Goal: Use online tool/utility: Utilize a website feature to perform a specific function

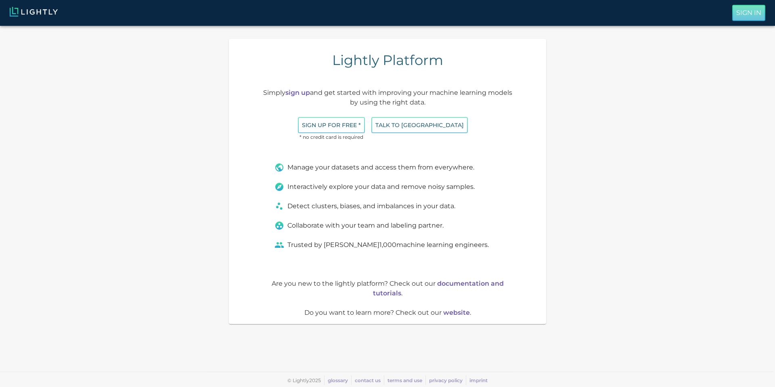
click at [737, 17] on p "Sign In" at bounding box center [749, 13] width 25 height 10
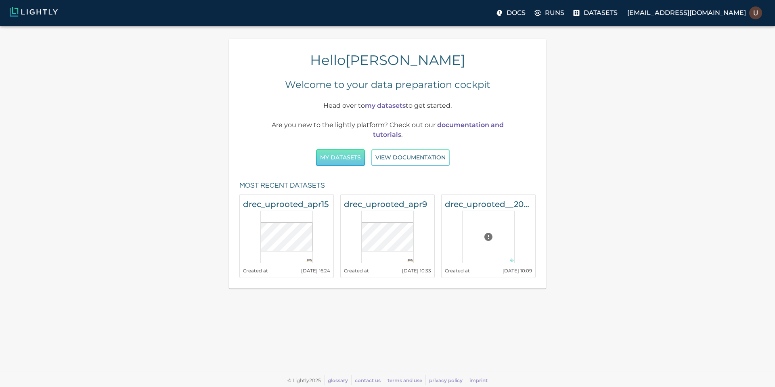
click at [354, 160] on button "My Datasets" at bounding box center [340, 157] width 49 height 17
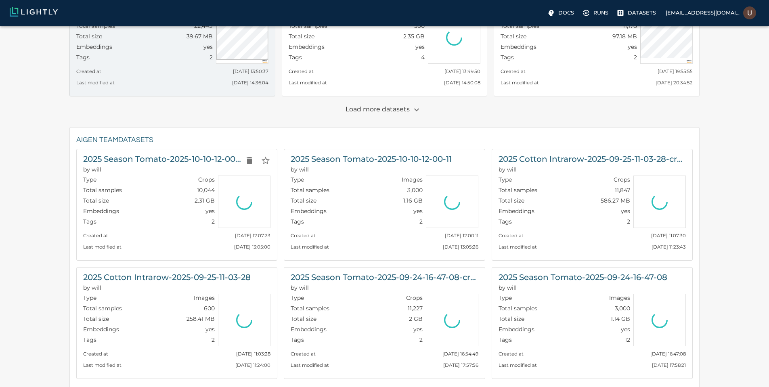
scroll to position [194, 0]
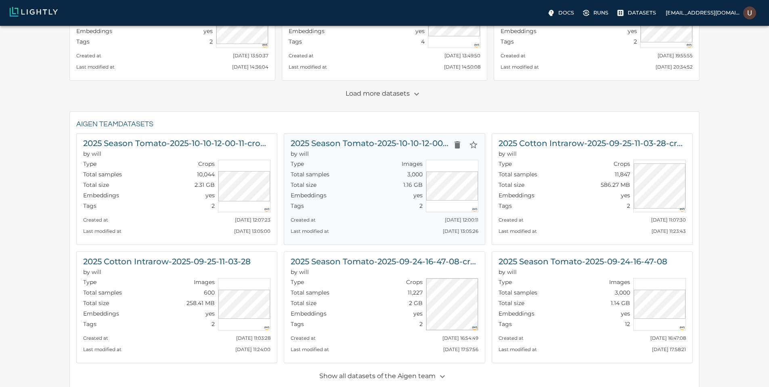
click at [344, 141] on h6 "2025 Season Tomato-2025-10-10-12-00-11" at bounding box center [370, 143] width 158 height 13
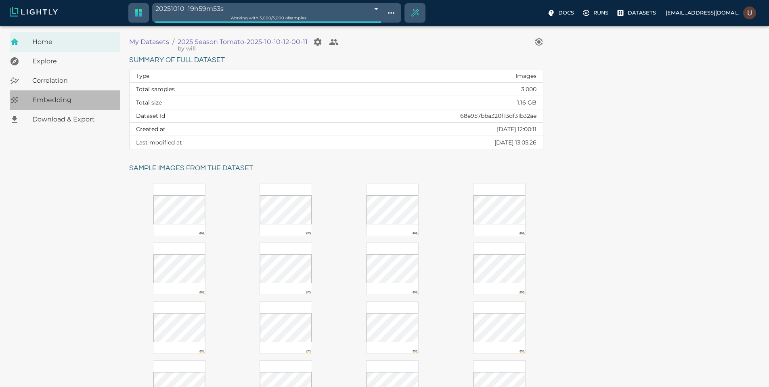
click at [86, 106] on div "Embedding" at bounding box center [65, 99] width 110 height 19
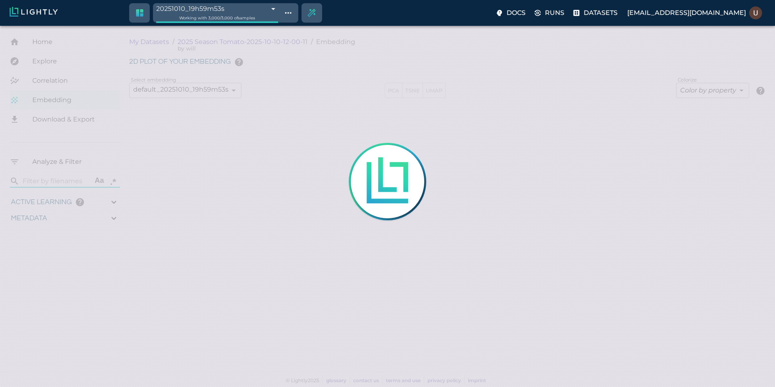
type input "9007199254740991"
type input "4.6885235740495"
type input "19.5425548553467"
type input "72.1955548553467"
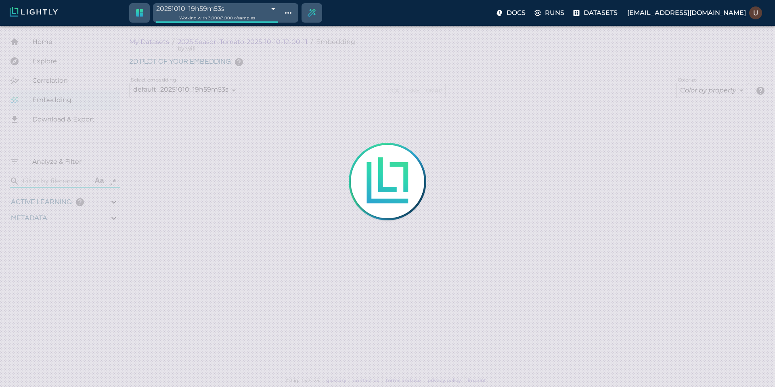
type input "9007199254740991"
type input "4.6885235740495"
type input "19.5425548553467"
type input "72.1955548553467"
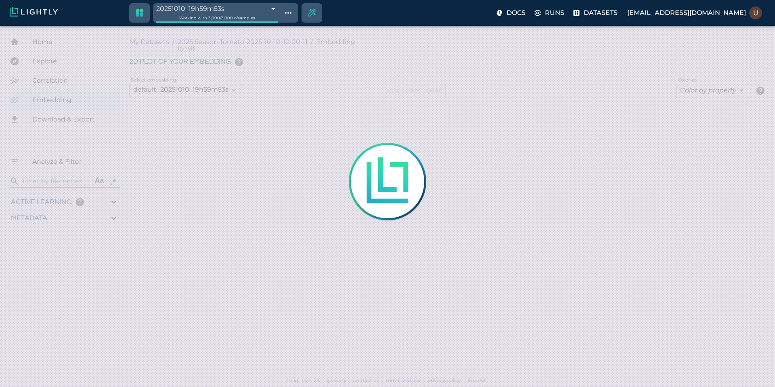
type input "9007199254740991"
type input "4.6885235740495"
type input "19.5425548553467"
type input "72.1955548553467"
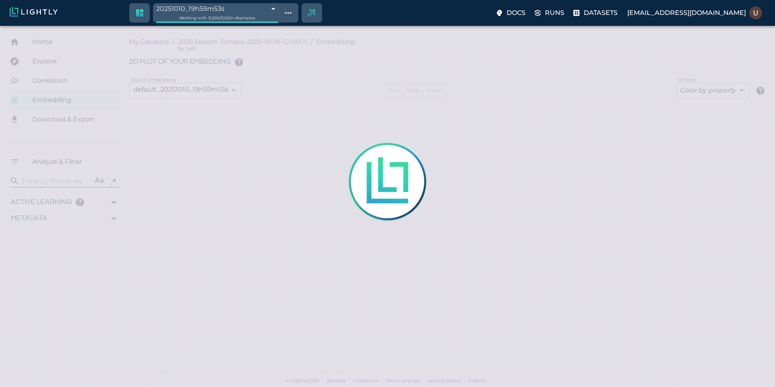
type input "4.6885235740495"
type input "19.5425548553467"
type input "72.1955548553467"
type input "4.6885235740495"
type input "19.5425548553467"
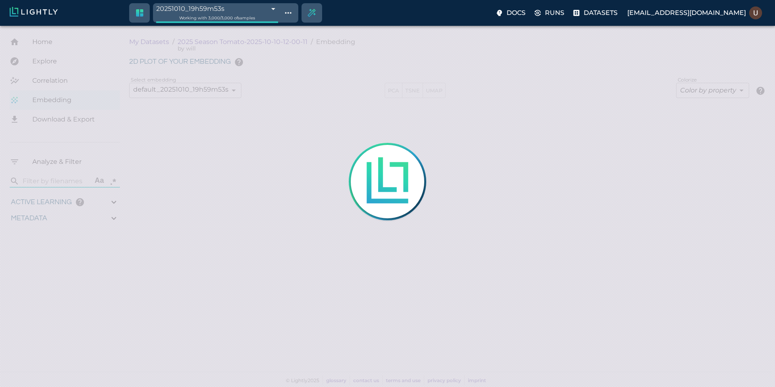
type input "72.1955548553467"
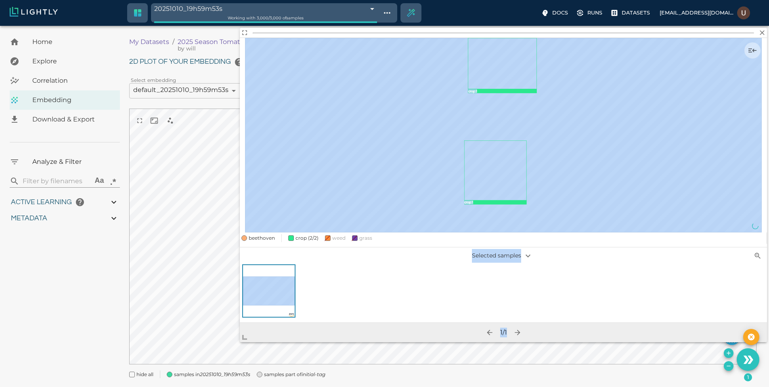
drag, startPoint x: 452, startPoint y: 265, endPoint x: 164, endPoint y: 367, distance: 305.4
click at [164, 367] on body "20251010_19h59m53s 68e965b9848f5a6526d2770f Working with 3,000 / 3,000 of sampl…" at bounding box center [384, 217] width 769 height 382
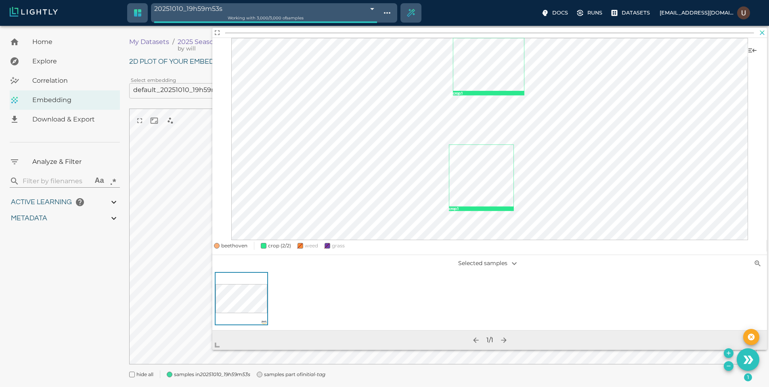
click at [764, 32] on icon "button" at bounding box center [762, 33] width 8 height 8
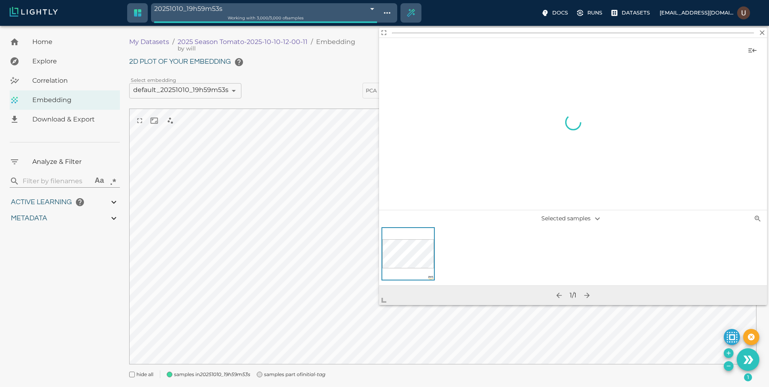
click at [210, 358] on body "20251010_19h59m53s 68e965b9848f5a6526d2770f Working with 3,000 / 3,000 of sampl…" at bounding box center [384, 217] width 769 height 382
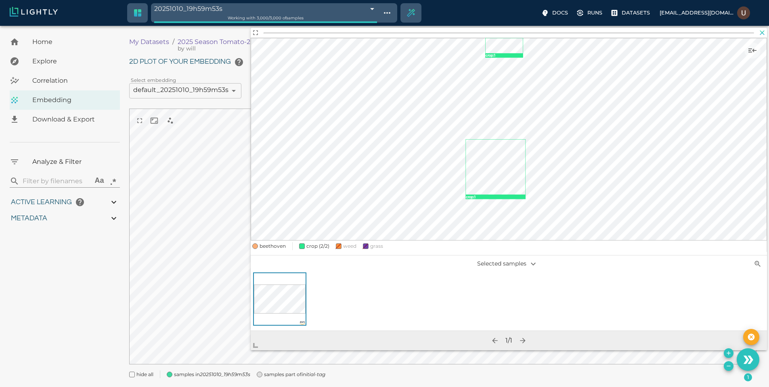
click at [760, 34] on icon "button" at bounding box center [762, 33] width 8 height 8
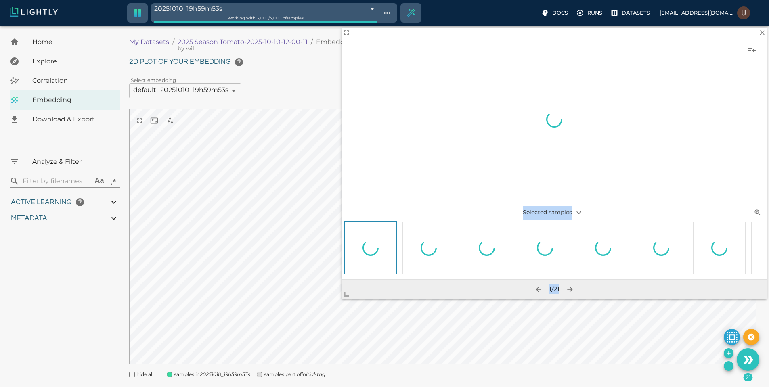
click at [148, 334] on body "20251010_19h59m53s 68e965b9848f5a6526d2770f Working with 3,000 / 3,000 of sampl…" at bounding box center [384, 217] width 769 height 382
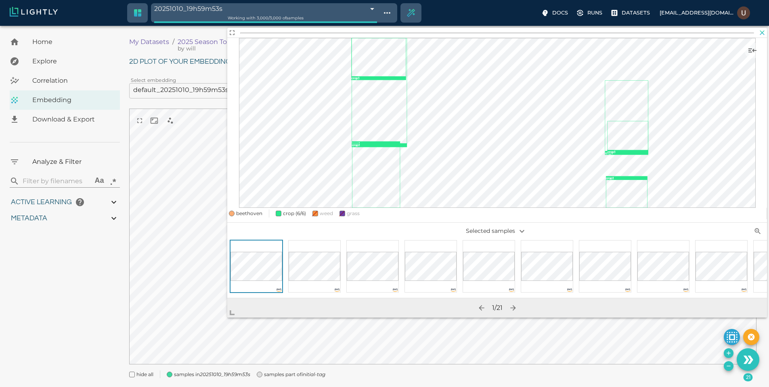
click at [762, 31] on icon "button" at bounding box center [762, 33] width 8 height 8
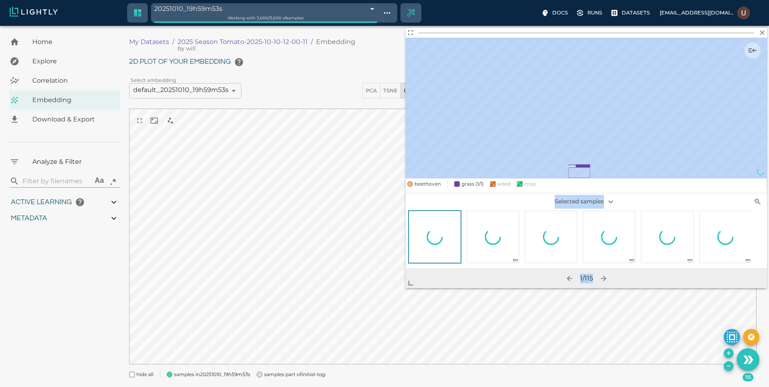
click at [333, 309] on body "20251010_19h59m53s 68e965b9848f5a6526d2770f Working with 3,000 / 3,000 of sampl…" at bounding box center [384, 217] width 769 height 382
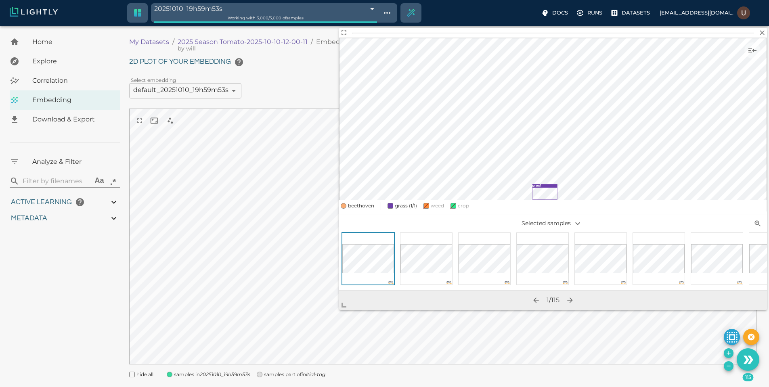
click at [482, 241] on div at bounding box center [484, 259] width 52 height 52
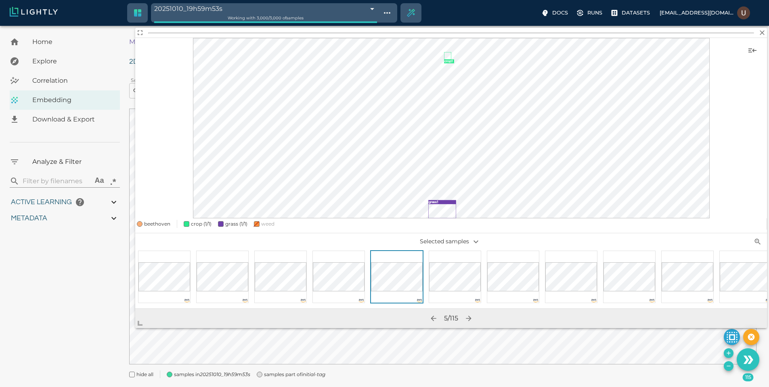
drag, startPoint x: 332, startPoint y: 312, endPoint x: 125, endPoint y: 325, distance: 207.6
click at [125, 325] on body "20251010_19h59m53s 68e965b9848f5a6526d2770f Working with 3,000 / 3,000 of sampl…" at bounding box center [384, 217] width 769 height 382
click at [471, 319] on icon "button" at bounding box center [469, 319] width 8 height 8
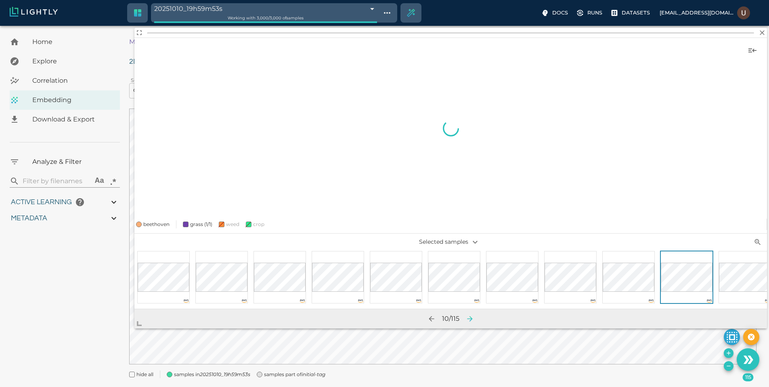
click at [471, 319] on icon "button" at bounding box center [470, 319] width 8 height 8
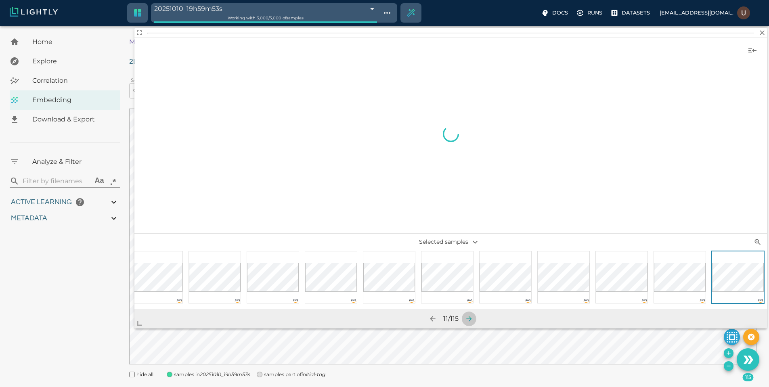
click at [471, 319] on icon "button" at bounding box center [469, 319] width 8 height 8
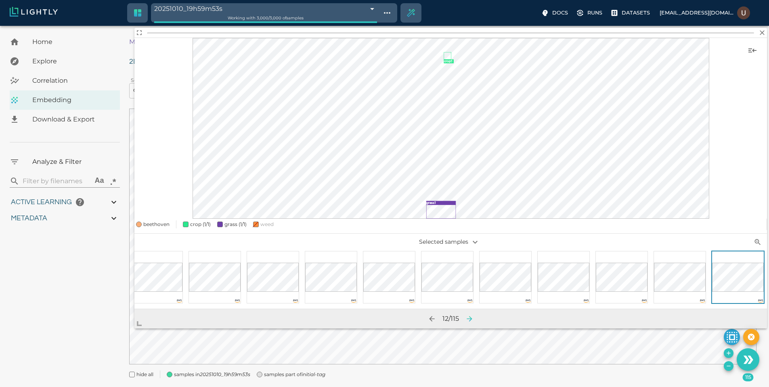
click at [471, 319] on icon "button" at bounding box center [470, 319] width 8 height 8
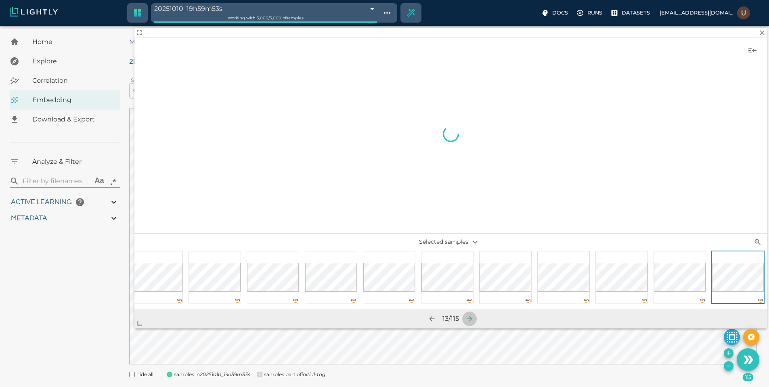
click at [471, 319] on icon "button" at bounding box center [470, 319] width 8 height 8
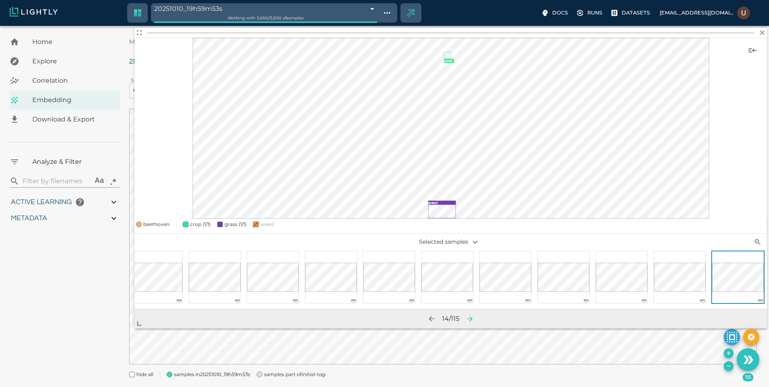
click at [471, 319] on icon "button" at bounding box center [470, 319] width 8 height 8
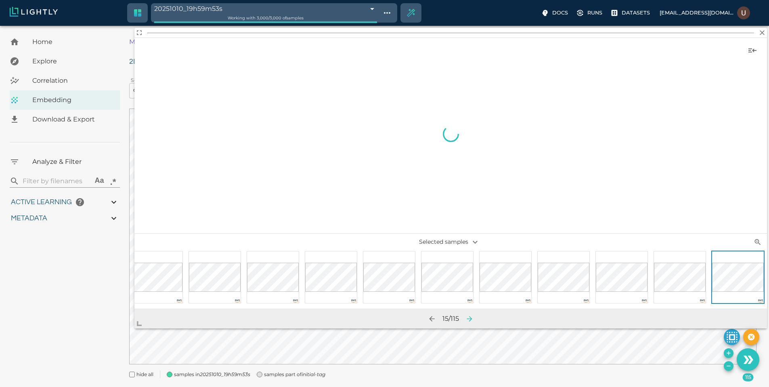
click at [471, 319] on icon "button" at bounding box center [470, 319] width 8 height 8
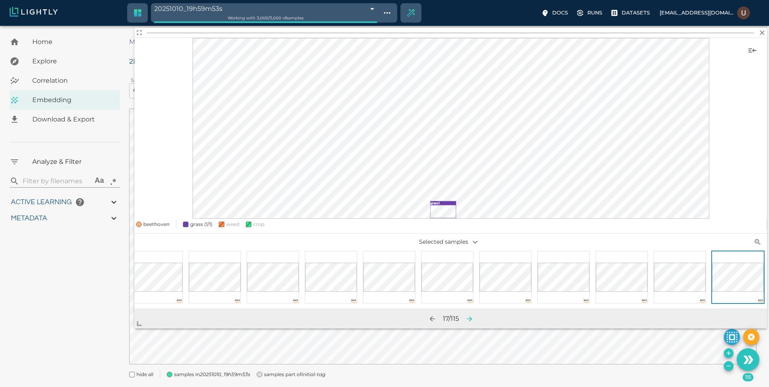
click at [471, 319] on icon "button" at bounding box center [470, 319] width 8 height 8
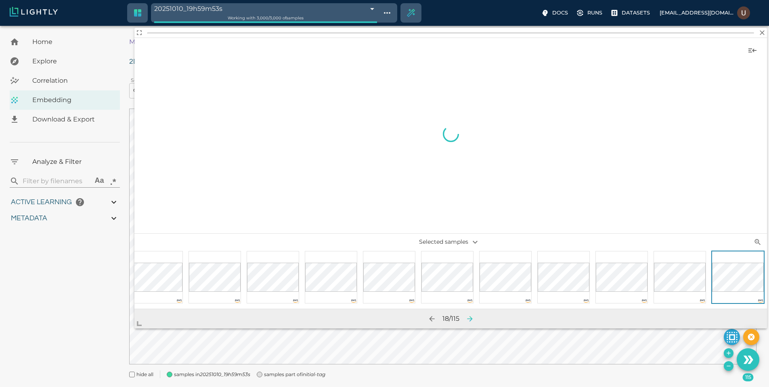
click at [471, 319] on icon "button" at bounding box center [470, 319] width 8 height 8
click at [471, 319] on icon "button" at bounding box center [471, 319] width 8 height 8
click at [471, 319] on icon "button" at bounding box center [470, 319] width 8 height 8
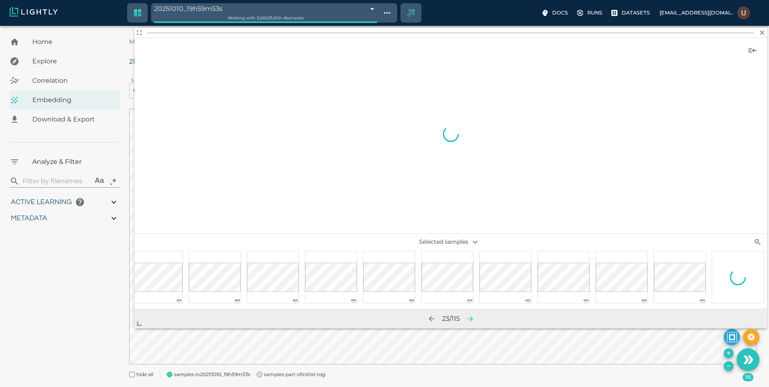
scroll to position [0, 705]
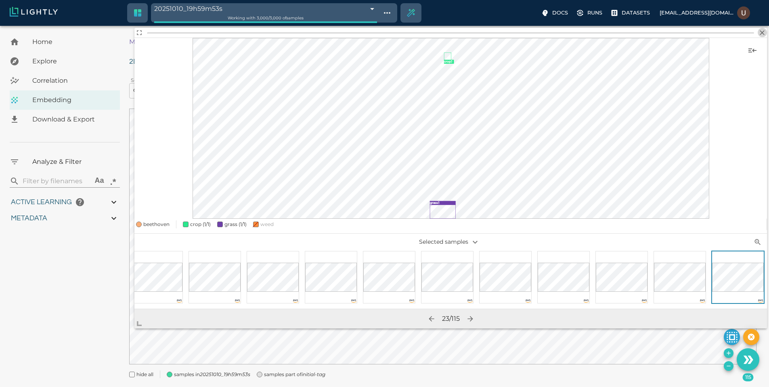
click at [760, 34] on icon "button" at bounding box center [762, 33] width 8 height 8
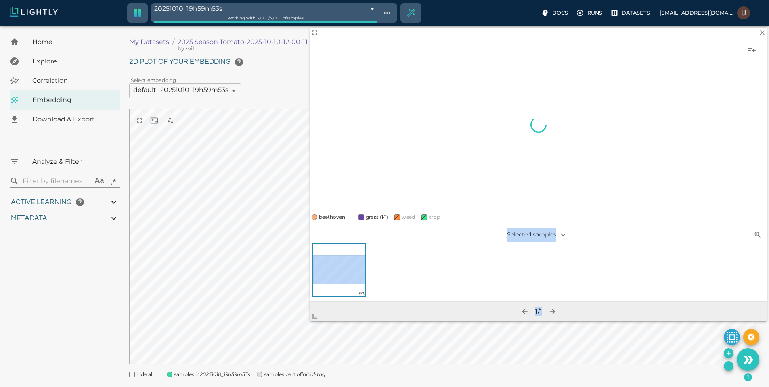
click at [281, 324] on body "20251010_19h59m53s 68e965b9848f5a6526d2770f Working with 3,000 / 3,000 of sampl…" at bounding box center [384, 217] width 769 height 382
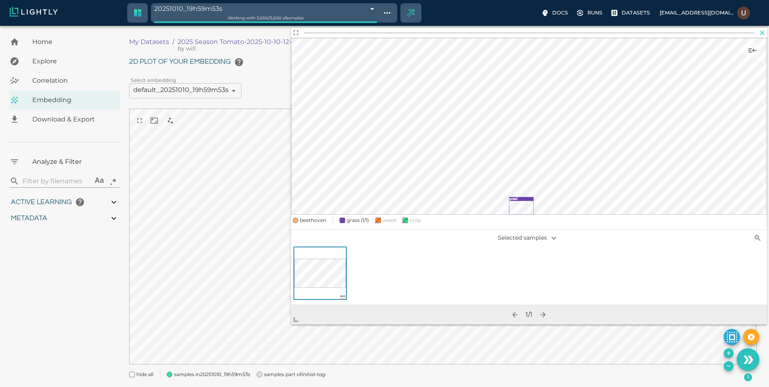
click at [764, 32] on icon "button" at bounding box center [762, 33] width 8 height 8
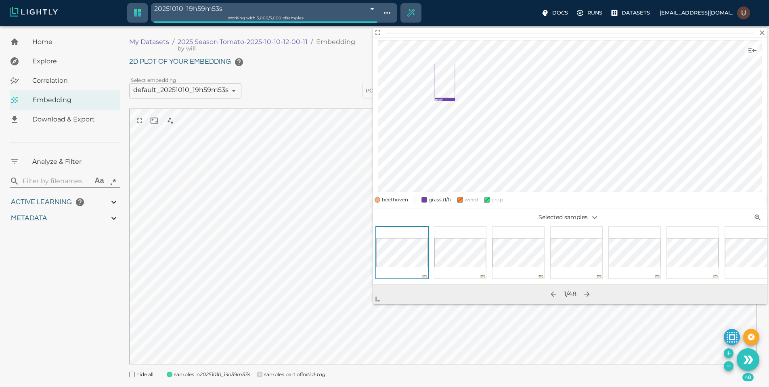
click at [239, 349] on body "20251010_19h59m53s 68e965b9848f5a6526d2770f Working with 3,000 / 3,000 of sampl…" at bounding box center [384, 217] width 769 height 382
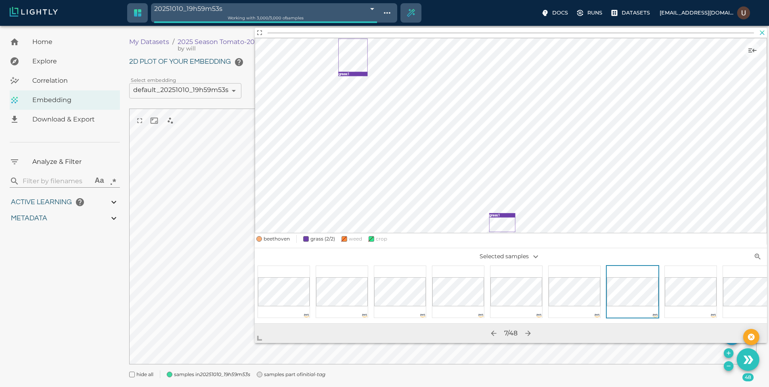
click at [764, 31] on icon "button" at bounding box center [762, 33] width 8 height 8
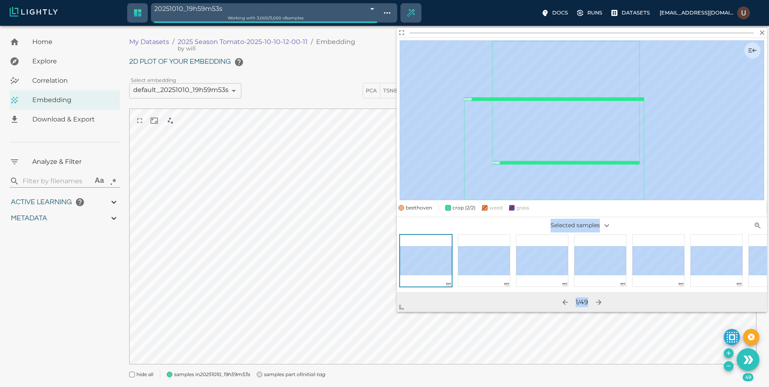
click at [387, 312] on body "20251010_19h59m53s 68e965b9848f5a6526d2770f Working with 3,000 / 3,000 of sampl…" at bounding box center [384, 217] width 769 height 382
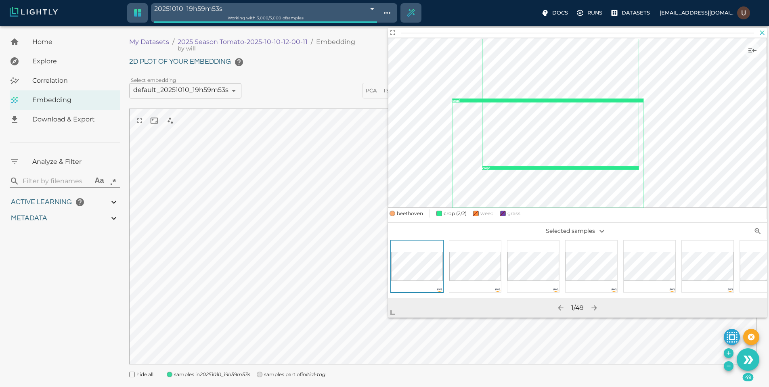
click at [762, 32] on icon "button" at bounding box center [762, 32] width 5 height 5
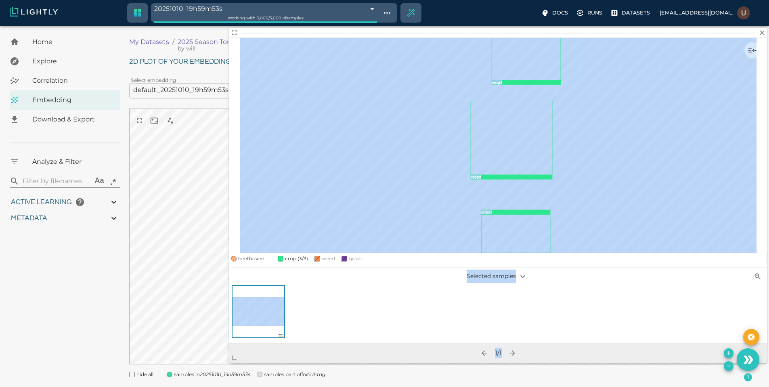
scroll to position [20, 0]
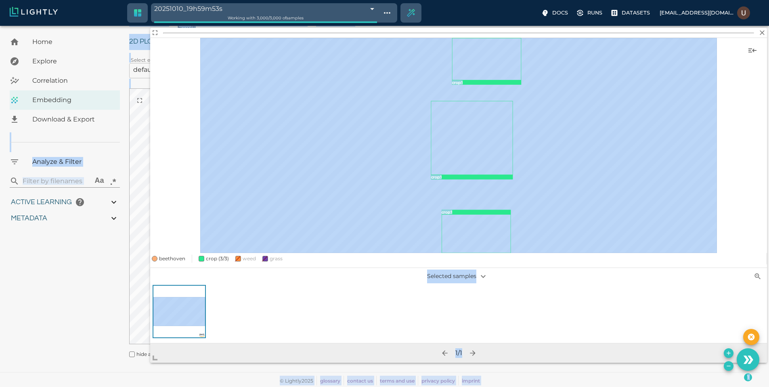
drag, startPoint x: 451, startPoint y: 262, endPoint x: 88, endPoint y: 387, distance: 384.2
click at [88, 387] on body "20251010_19h59m53s 68e965b9848f5a6526d2770f Working with 3,000 / 3,000 of sampl…" at bounding box center [384, 197] width 769 height 382
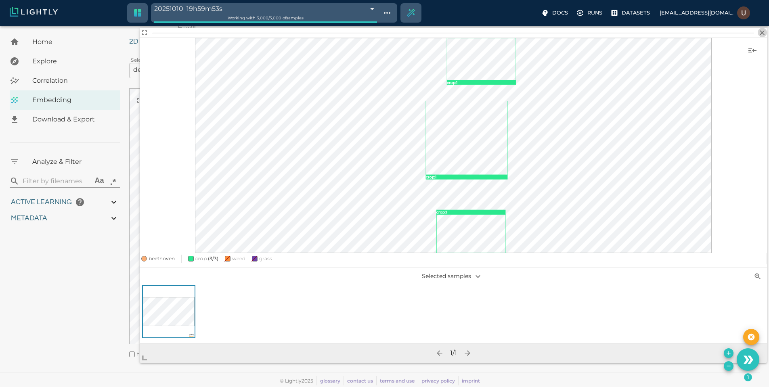
click at [760, 32] on icon "button" at bounding box center [762, 33] width 8 height 8
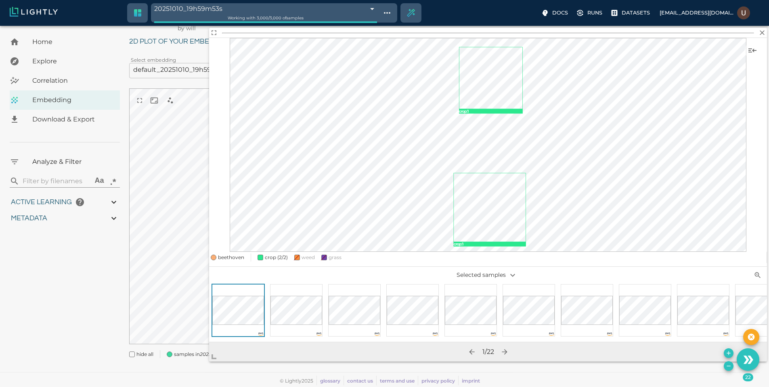
drag, startPoint x: 457, startPoint y: 265, endPoint x: 169, endPoint y: 378, distance: 309.3
click at [169, 378] on body "20251010_19h59m53s 68e965b9848f5a6526d2770f Working with 3,000 / 3,000 of sampl…" at bounding box center [384, 197] width 769 height 382
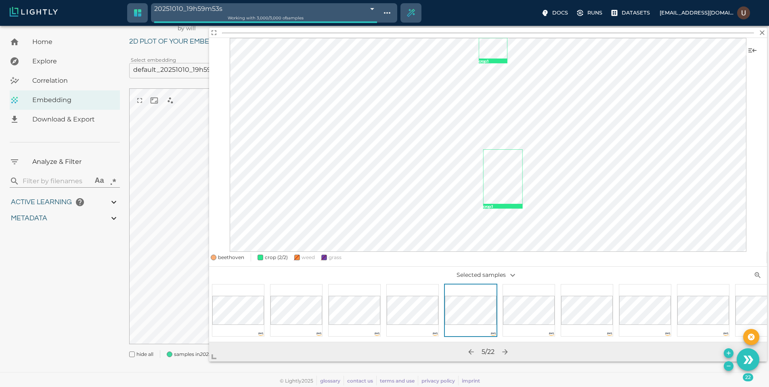
click at [531, 327] on div at bounding box center [529, 310] width 52 height 52
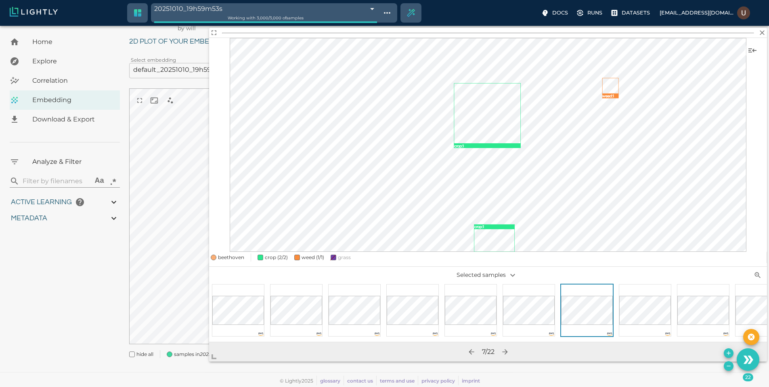
click at [614, 306] on div at bounding box center [587, 310] width 58 height 53
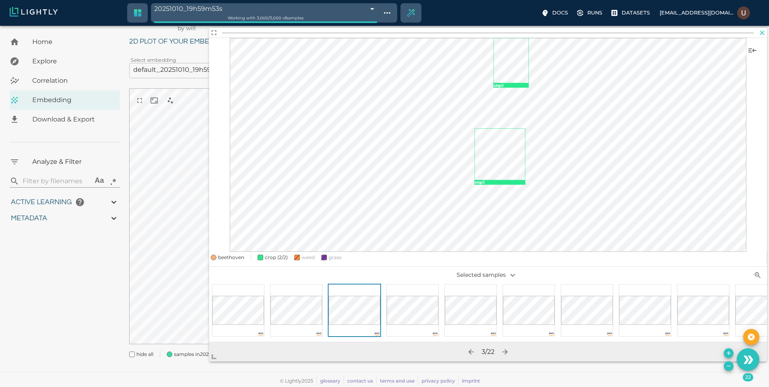
click at [759, 31] on icon "button" at bounding box center [762, 33] width 8 height 8
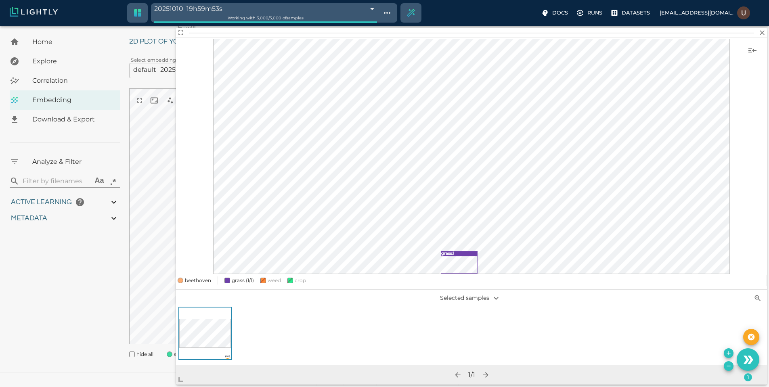
drag, startPoint x: 453, startPoint y: 266, endPoint x: 183, endPoint y: 380, distance: 293.5
click at [183, 380] on span at bounding box center [184, 377] width 16 height 16
click at [760, 33] on icon "button" at bounding box center [762, 33] width 8 height 8
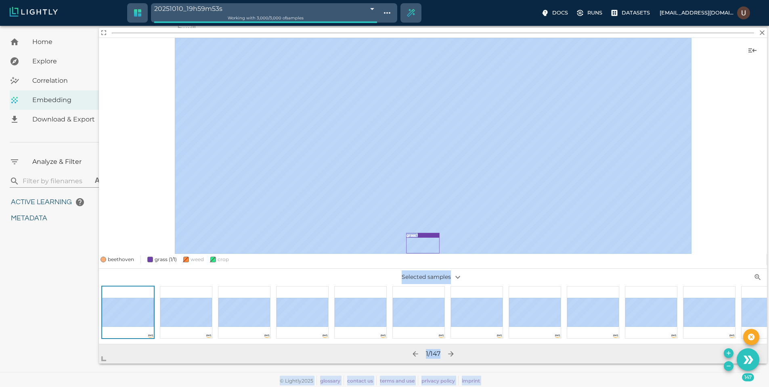
drag, startPoint x: 450, startPoint y: 264, endPoint x: 0, endPoint y: 382, distance: 465.5
click at [0, 382] on body "20251010_19h59m53s 68e965b9848f5a6526d2770f Working with 3,000 / 3,000 of sampl…" at bounding box center [384, 197] width 769 height 382
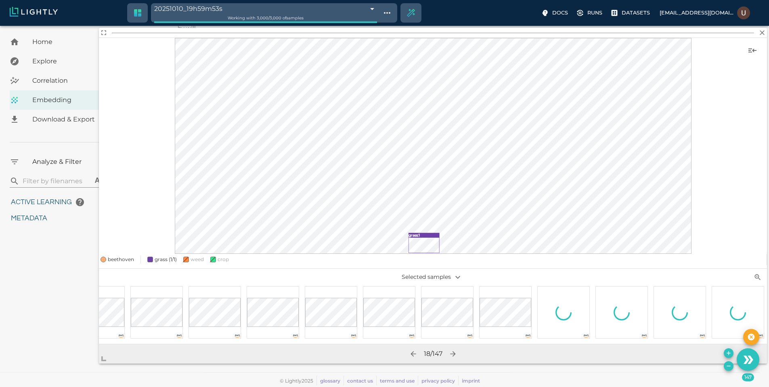
scroll to position [0, 320]
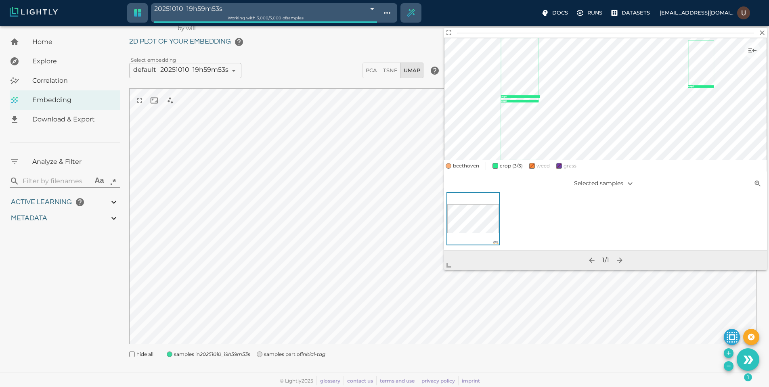
drag, startPoint x: 766, startPoint y: 33, endPoint x: 762, endPoint y: 36, distance: 5.2
click at [766, 33] on icon "button" at bounding box center [762, 33] width 8 height 8
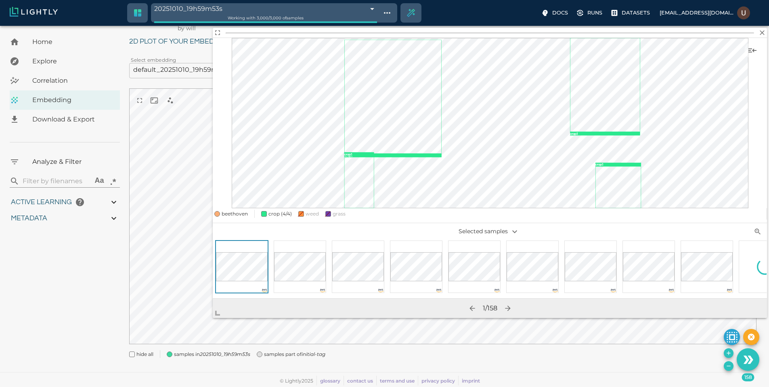
drag, startPoint x: 451, startPoint y: 267, endPoint x: 216, endPoint y: 317, distance: 240.1
click at [216, 317] on span at bounding box center [221, 310] width 16 height 16
click at [762, 34] on icon "button" at bounding box center [762, 33] width 8 height 8
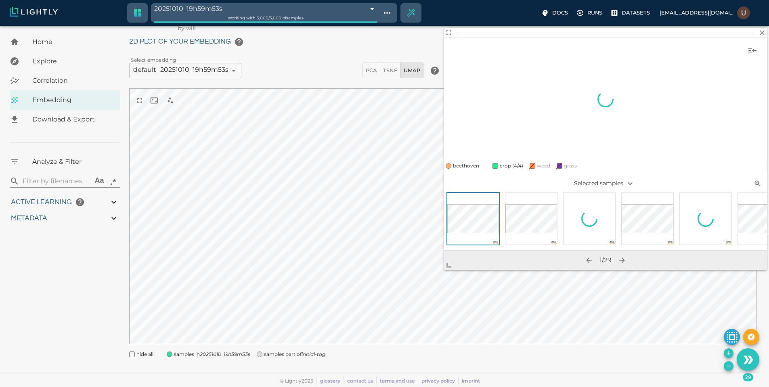
drag, startPoint x: 456, startPoint y: 260, endPoint x: 301, endPoint y: 307, distance: 162.0
click at [444, 270] on span at bounding box center [452, 262] width 16 height 16
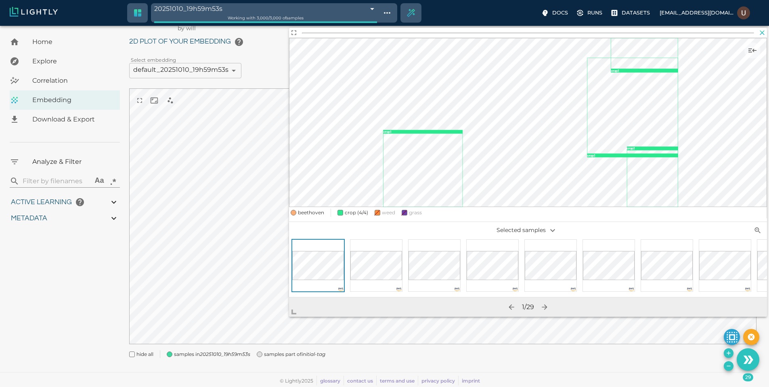
click at [764, 34] on icon "button" at bounding box center [762, 32] width 5 height 5
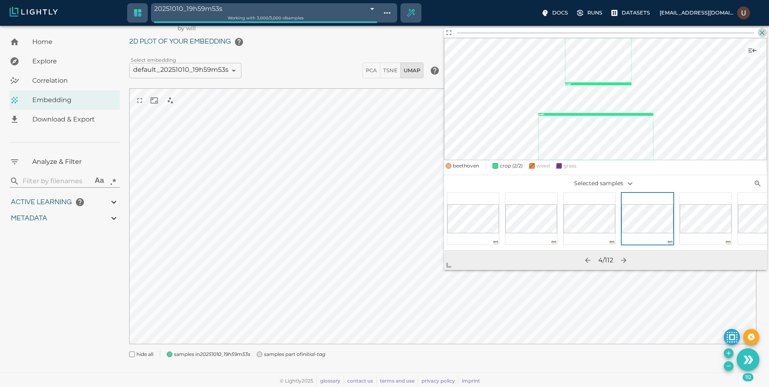
click at [763, 35] on icon "button" at bounding box center [762, 33] width 8 height 8
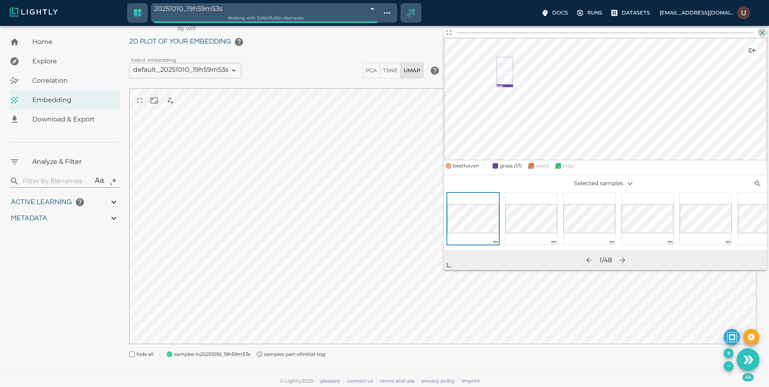
click at [764, 32] on icon "button" at bounding box center [762, 33] width 8 height 8
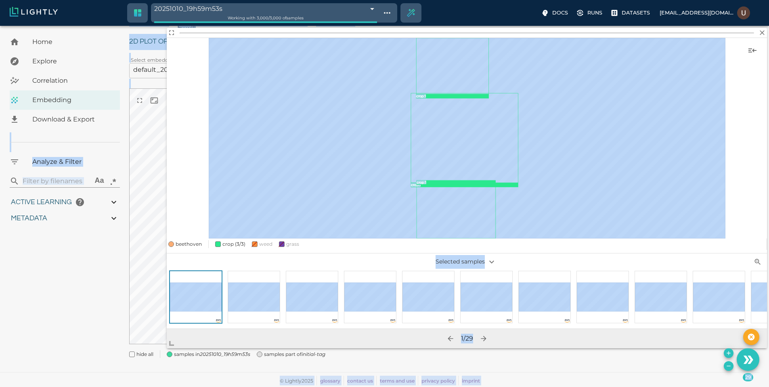
drag, startPoint x: 427, startPoint y: 275, endPoint x: 99, endPoint y: 364, distance: 339.4
click at [99, 364] on body "20251010_19h59m53s 68e965b9848f5a6526d2770f Working with 3,000 / 3,000 of sampl…" at bounding box center [384, 197] width 769 height 382
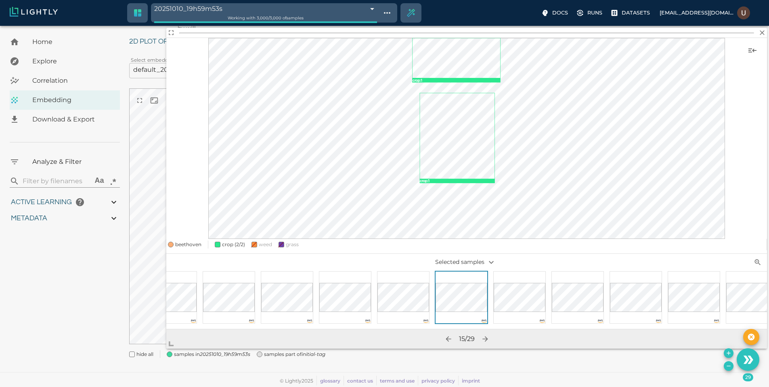
scroll to position [0, 586]
click at [510, 299] on div at bounding box center [539, 297] width 58 height 52
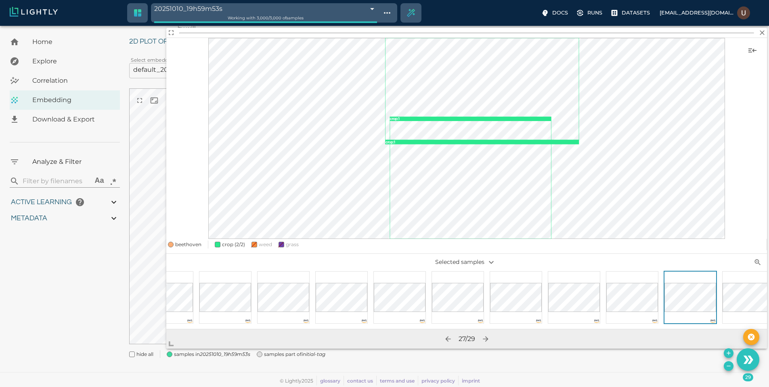
scroll to position [0, 1086]
click at [764, 34] on icon "button" at bounding box center [762, 33] width 8 height 8
